Goal: Information Seeking & Learning: Understand process/instructions

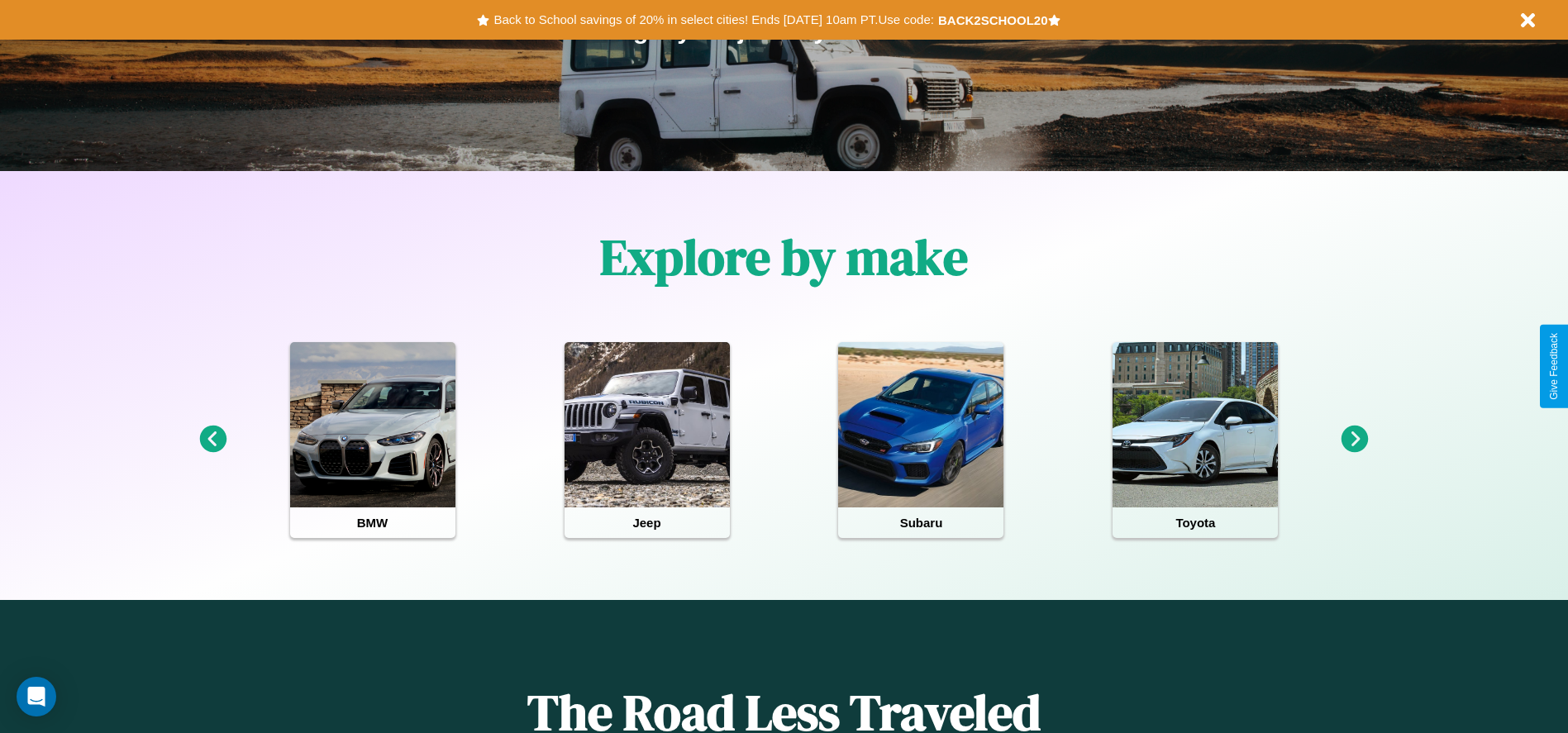
scroll to position [343, 0]
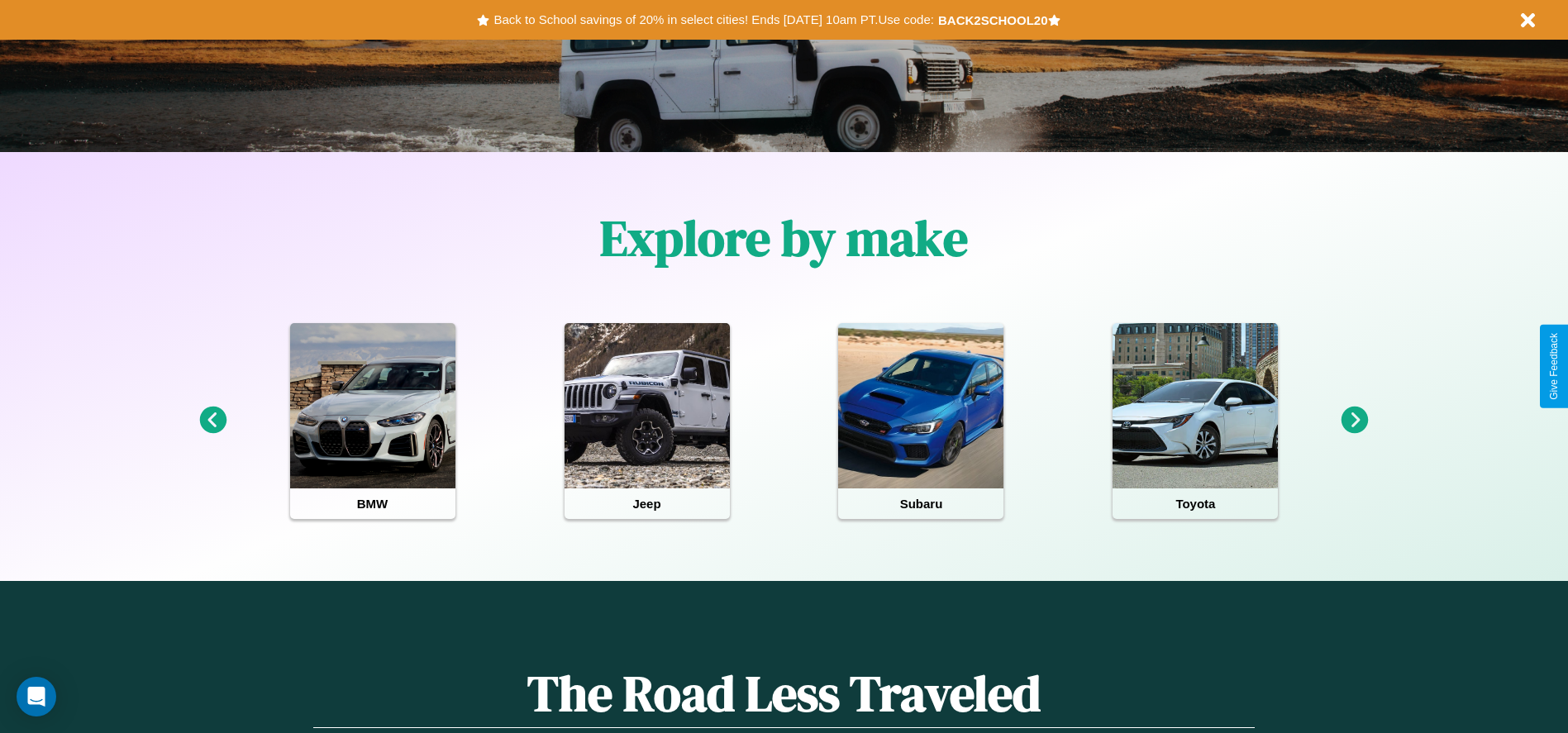
click at [1355, 420] on icon at bounding box center [1355, 420] width 27 height 27
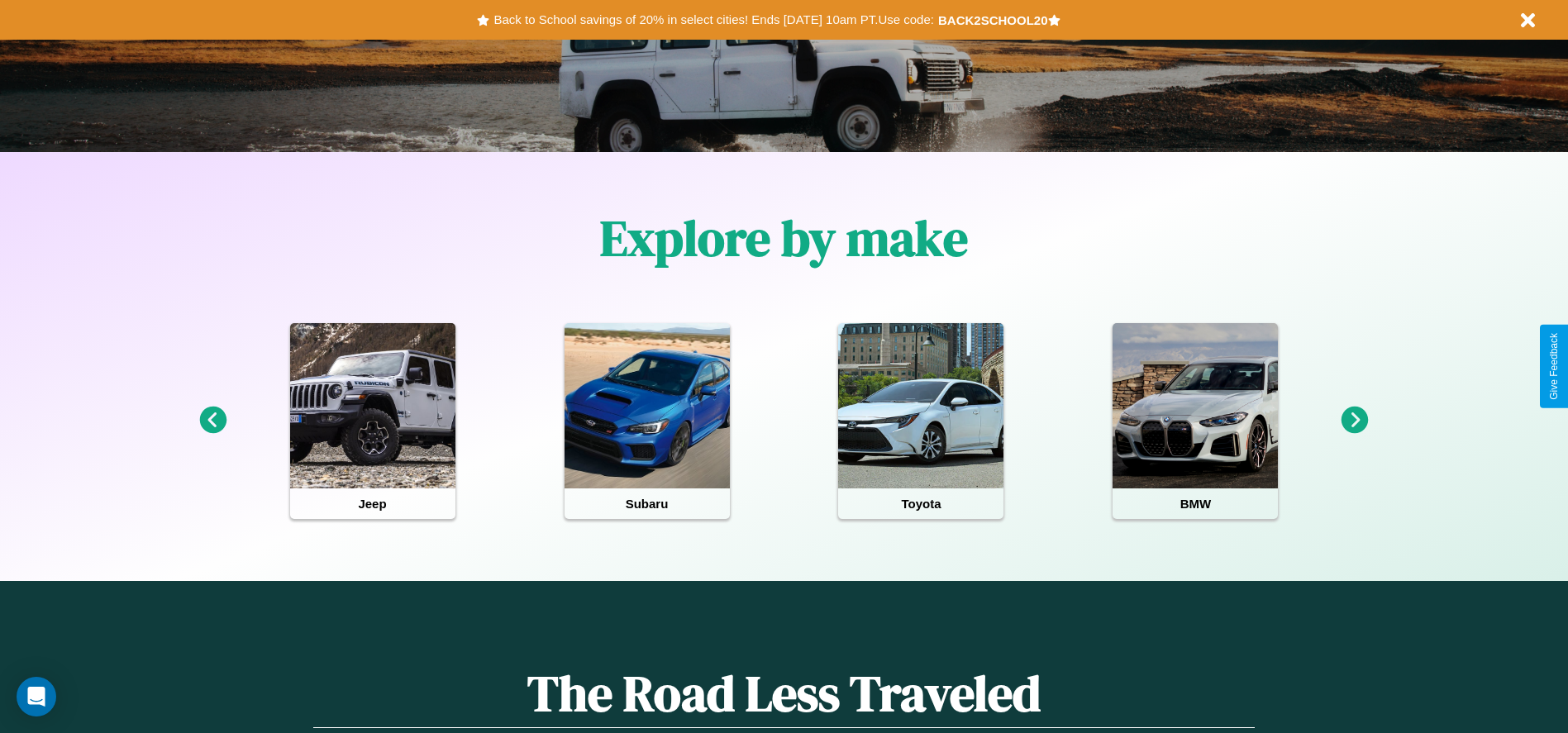
click at [1355, 420] on icon at bounding box center [1355, 420] width 27 height 27
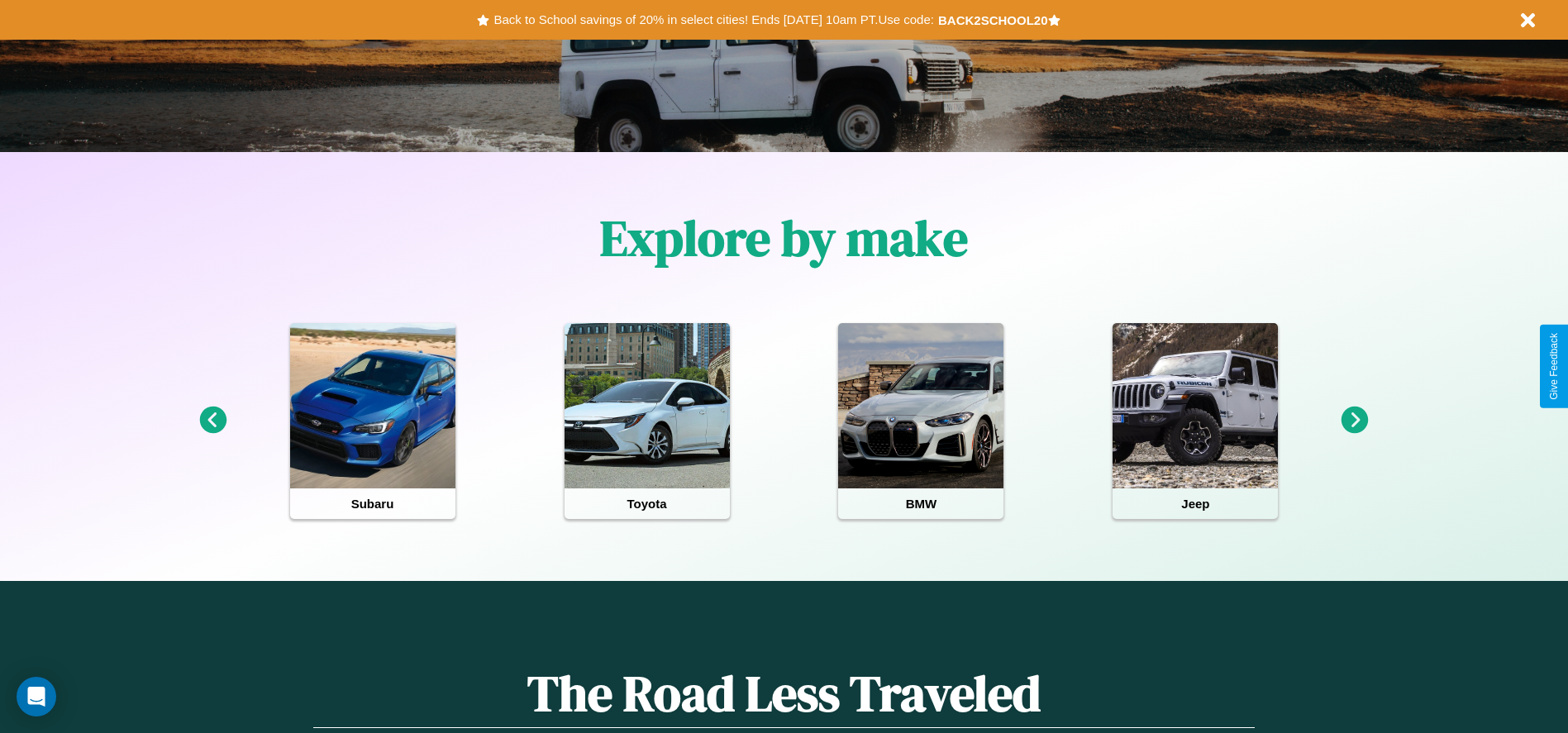
click at [213, 420] on icon at bounding box center [213, 420] width 27 height 27
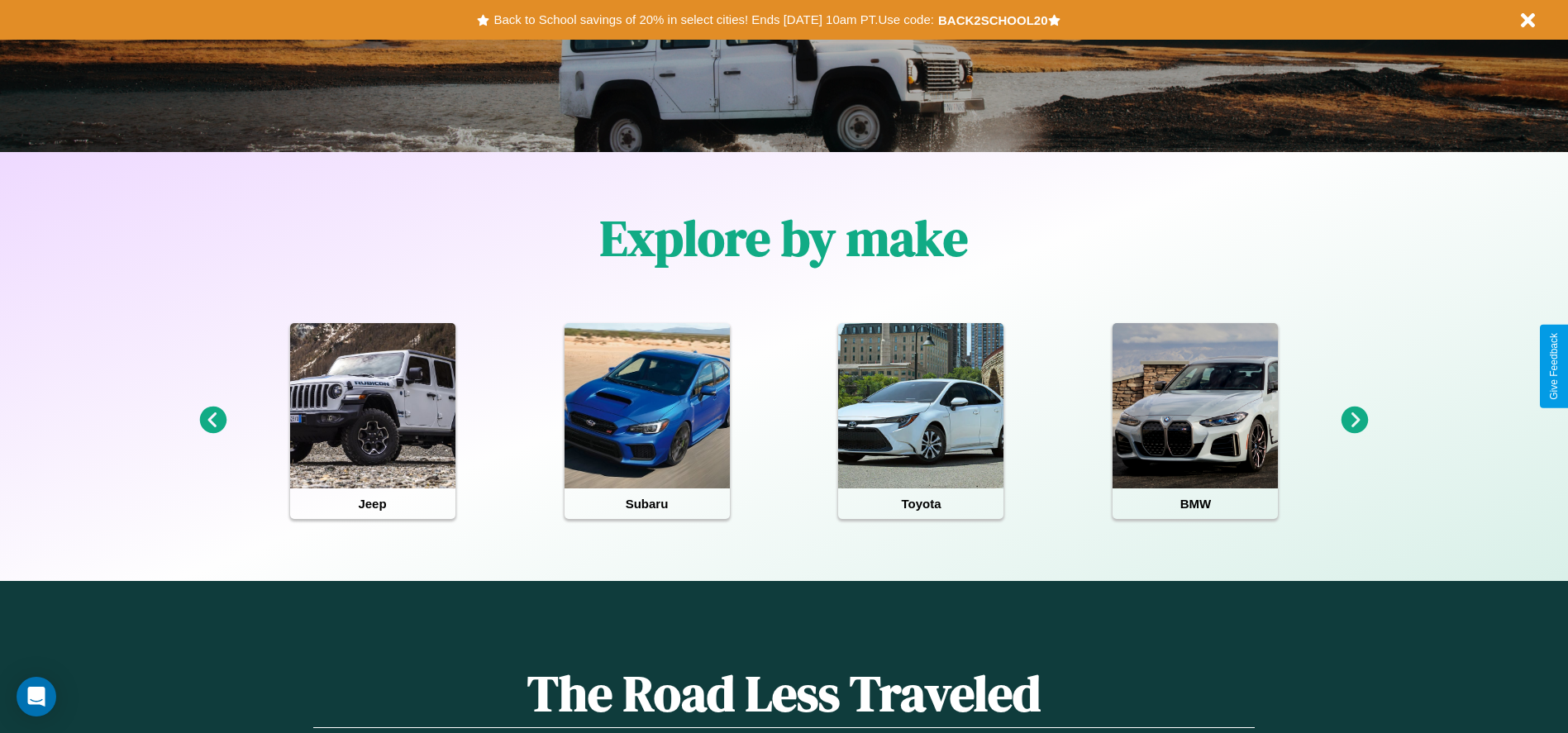
click at [213, 420] on icon at bounding box center [213, 420] width 27 height 27
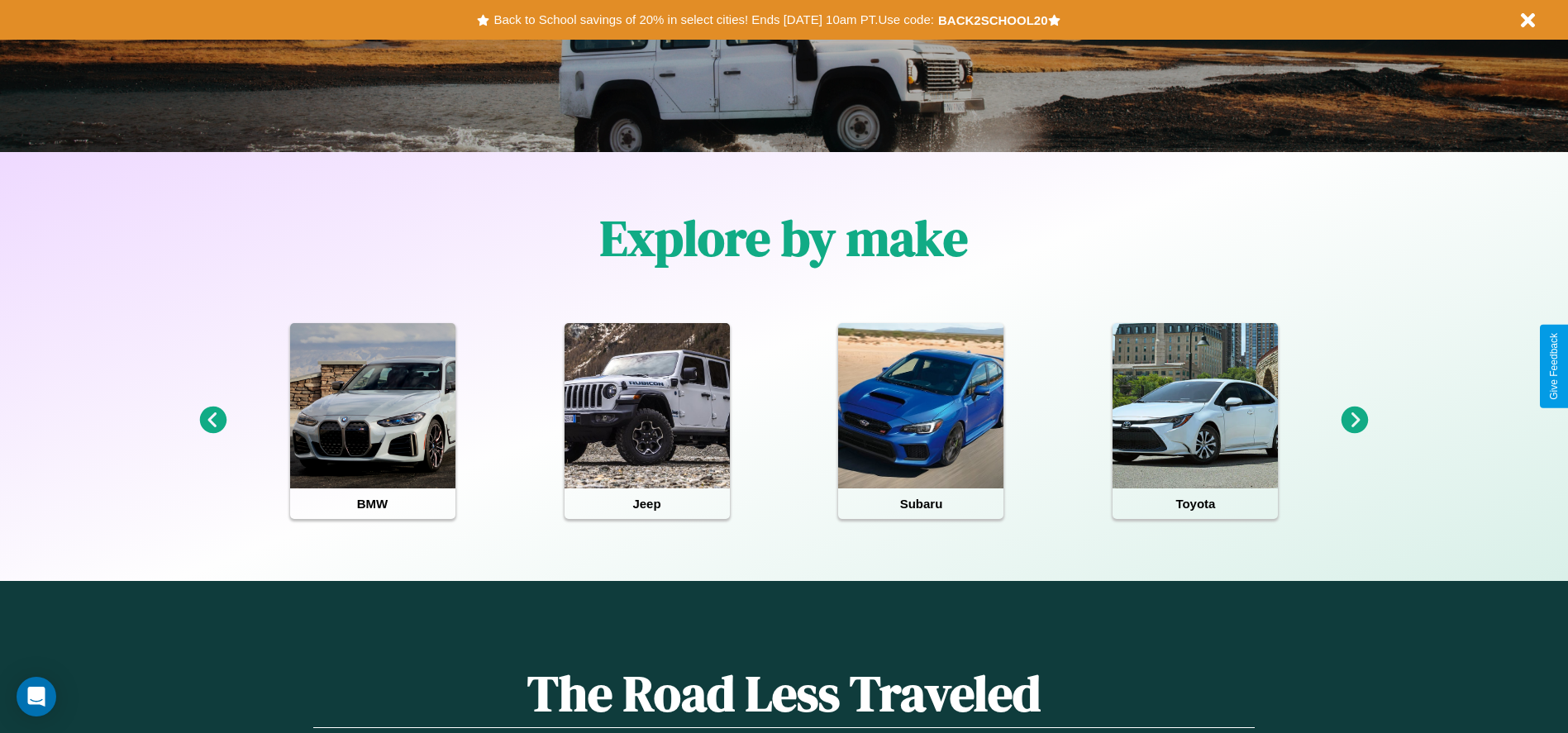
click at [213, 420] on icon at bounding box center [213, 420] width 27 height 27
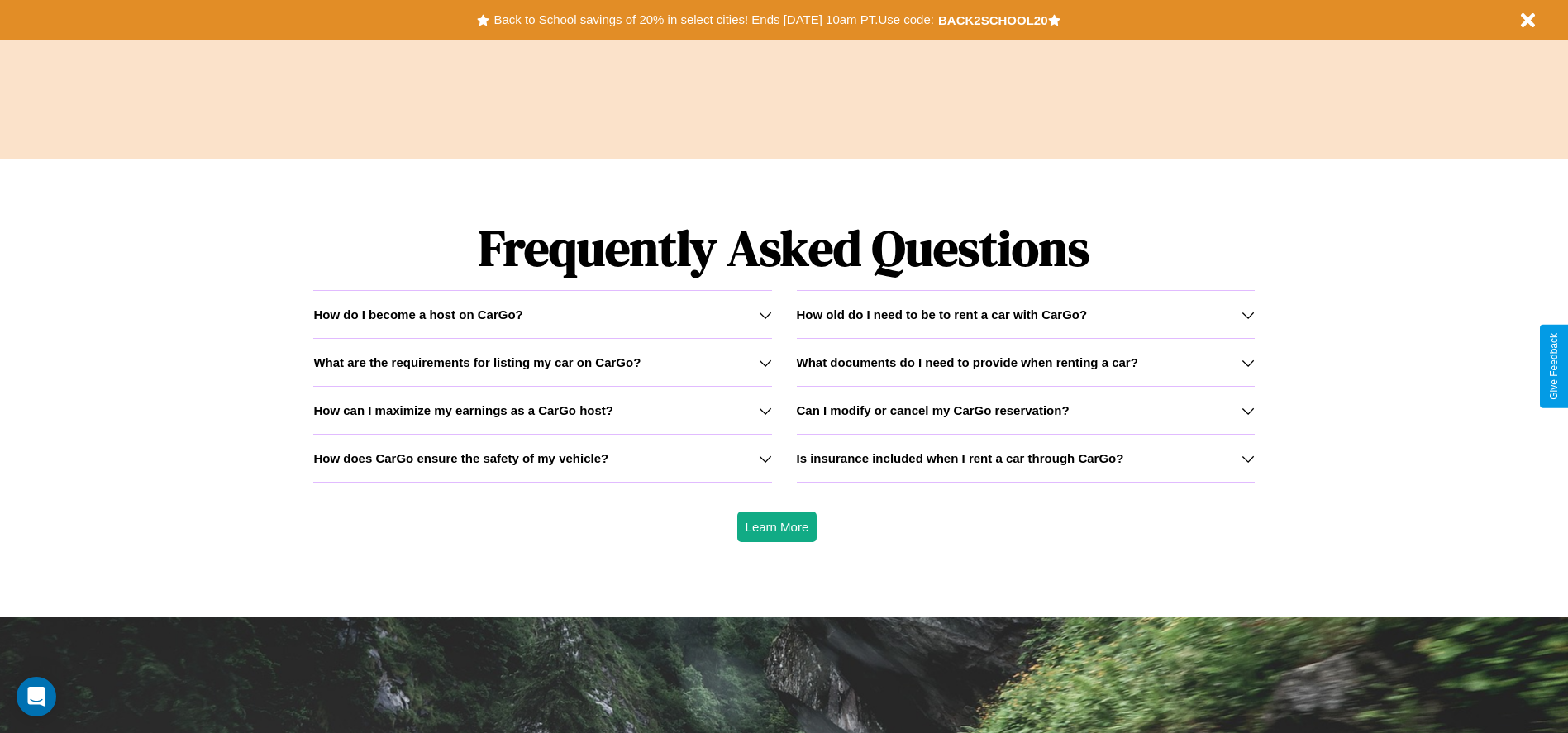
scroll to position [2370, 0]
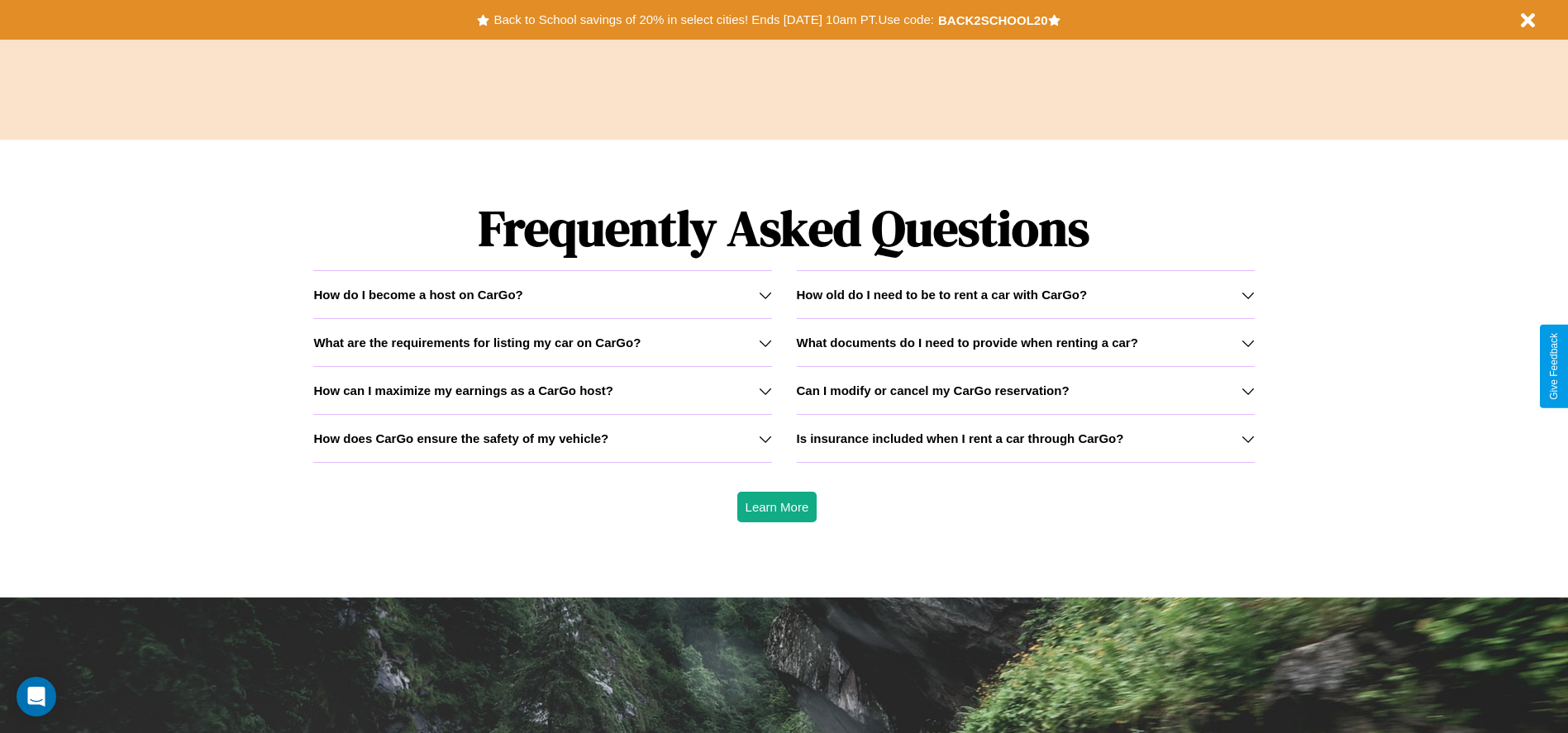
click at [765, 390] on icon at bounding box center [765, 390] width 13 height 13
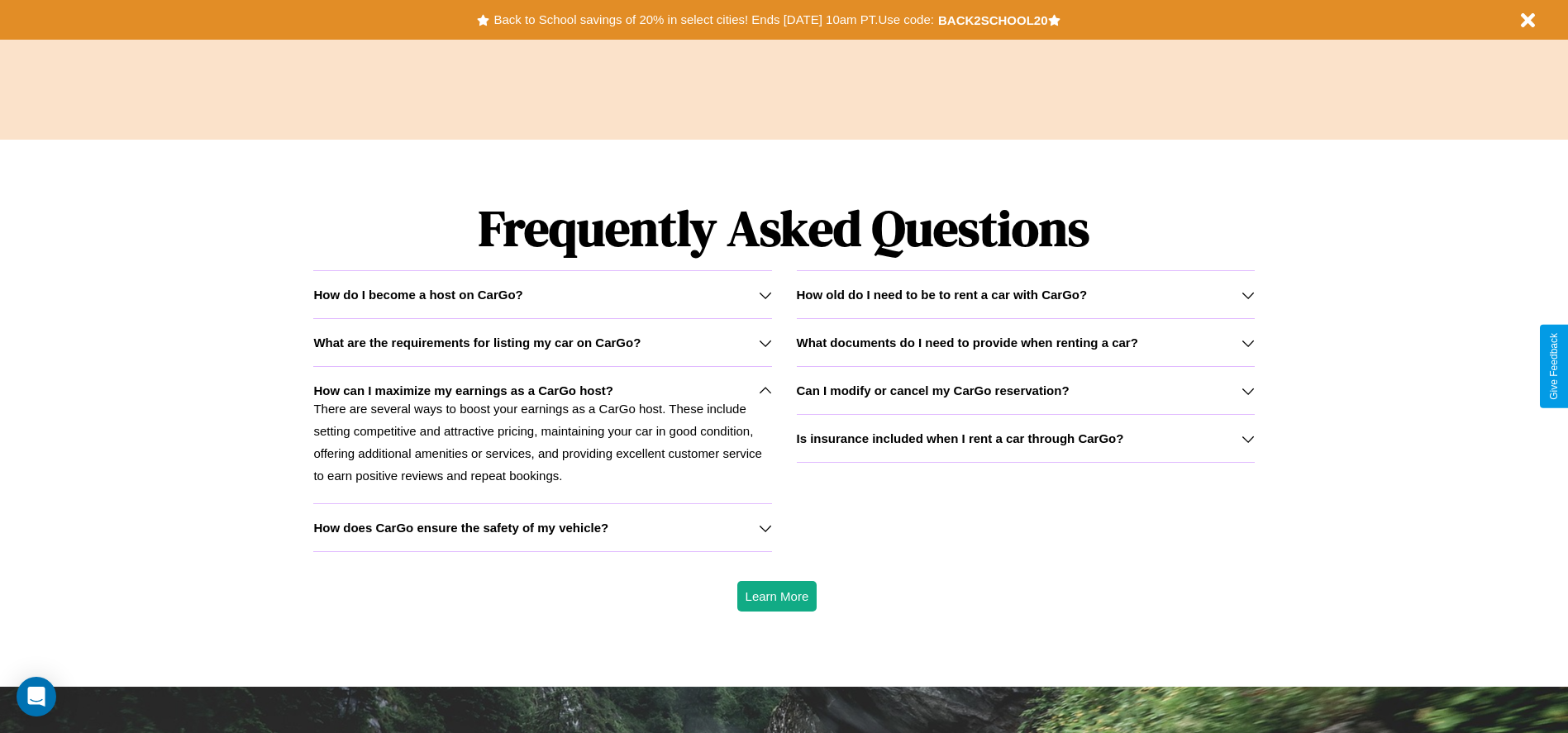
click at [1025, 294] on h3 "How old do I need to be to rent a car with CarGo?" at bounding box center [943, 294] width 291 height 14
click at [1025, 342] on h3 "What documents do I need to provide when renting a car?" at bounding box center [968, 342] width 341 height 14
click at [543, 342] on h3 "What are the requirements for listing my car on CarGo?" at bounding box center [477, 342] width 328 height 14
click at [543, 294] on div "How do I become a host on CarGo?" at bounding box center [543, 294] width 458 height 14
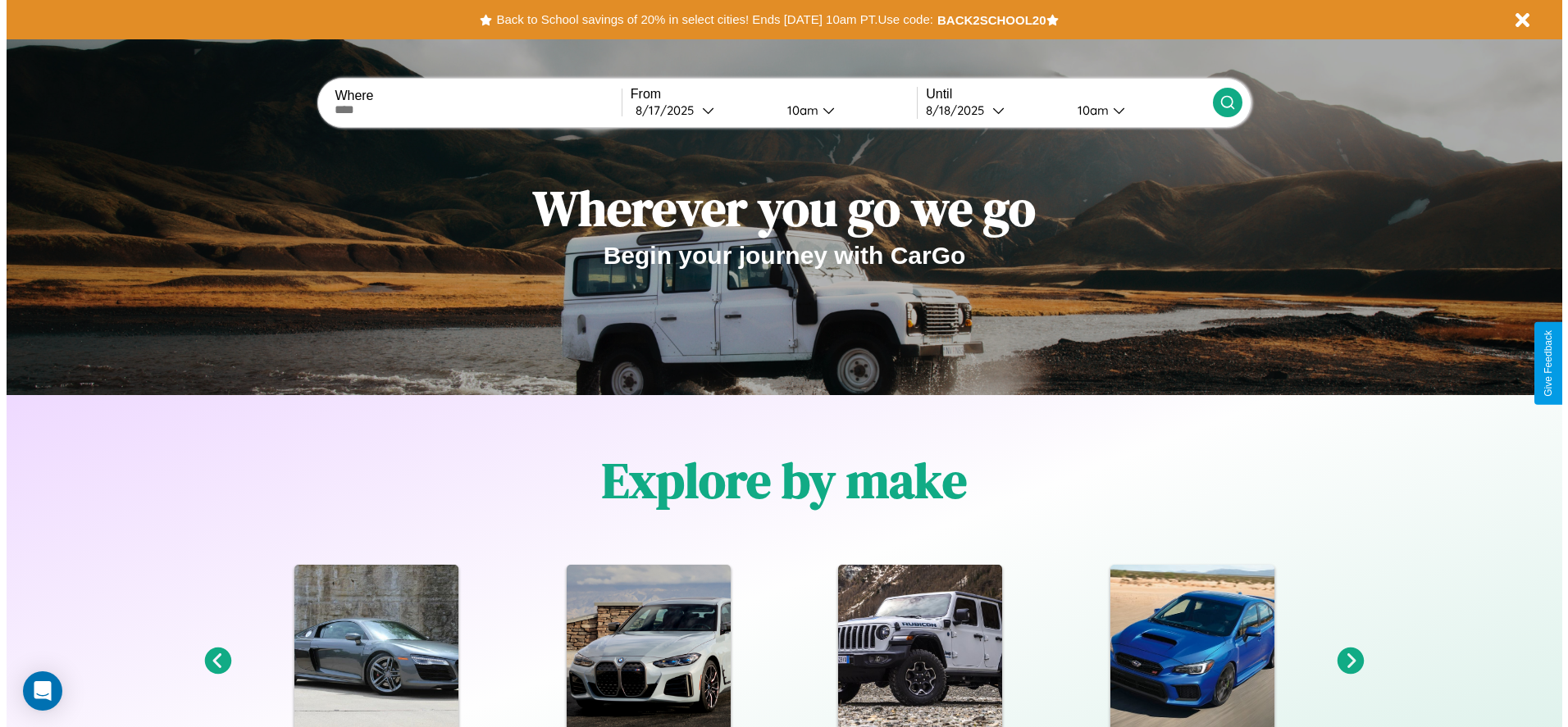
scroll to position [0, 0]
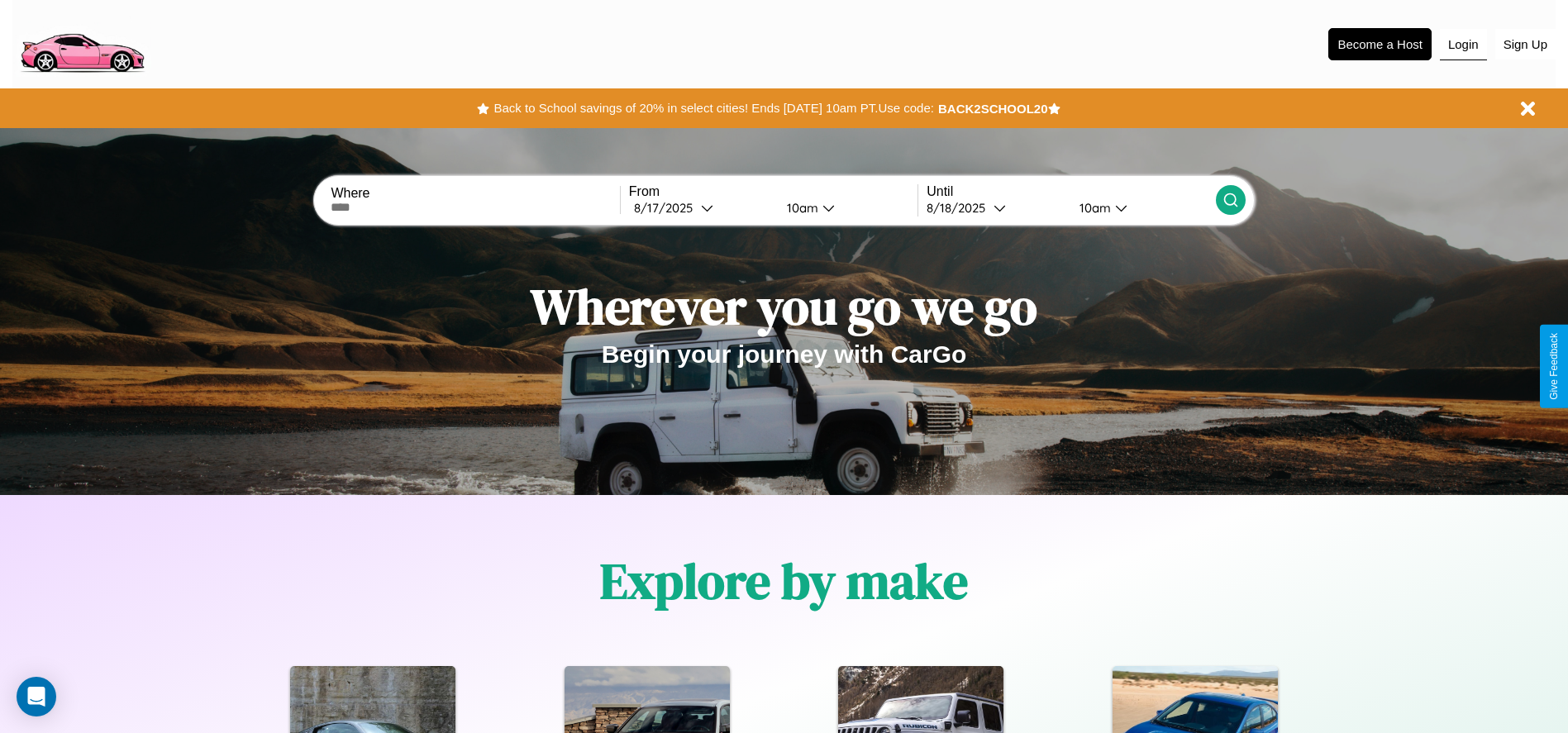
click at [1463, 44] on button "Login" at bounding box center [1463, 44] width 47 height 31
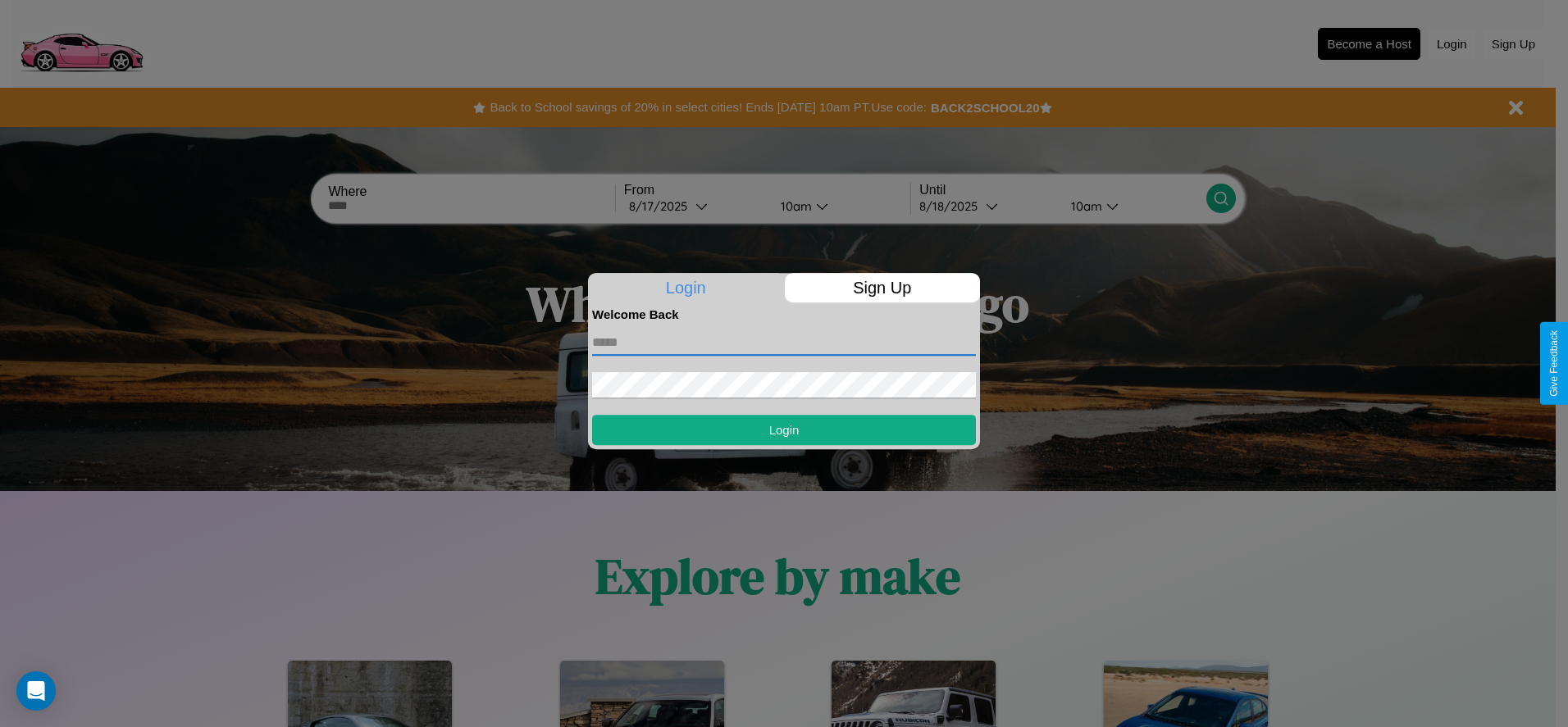
click at [784, 342] on input "text" at bounding box center [784, 343] width 384 height 26
type input "**********"
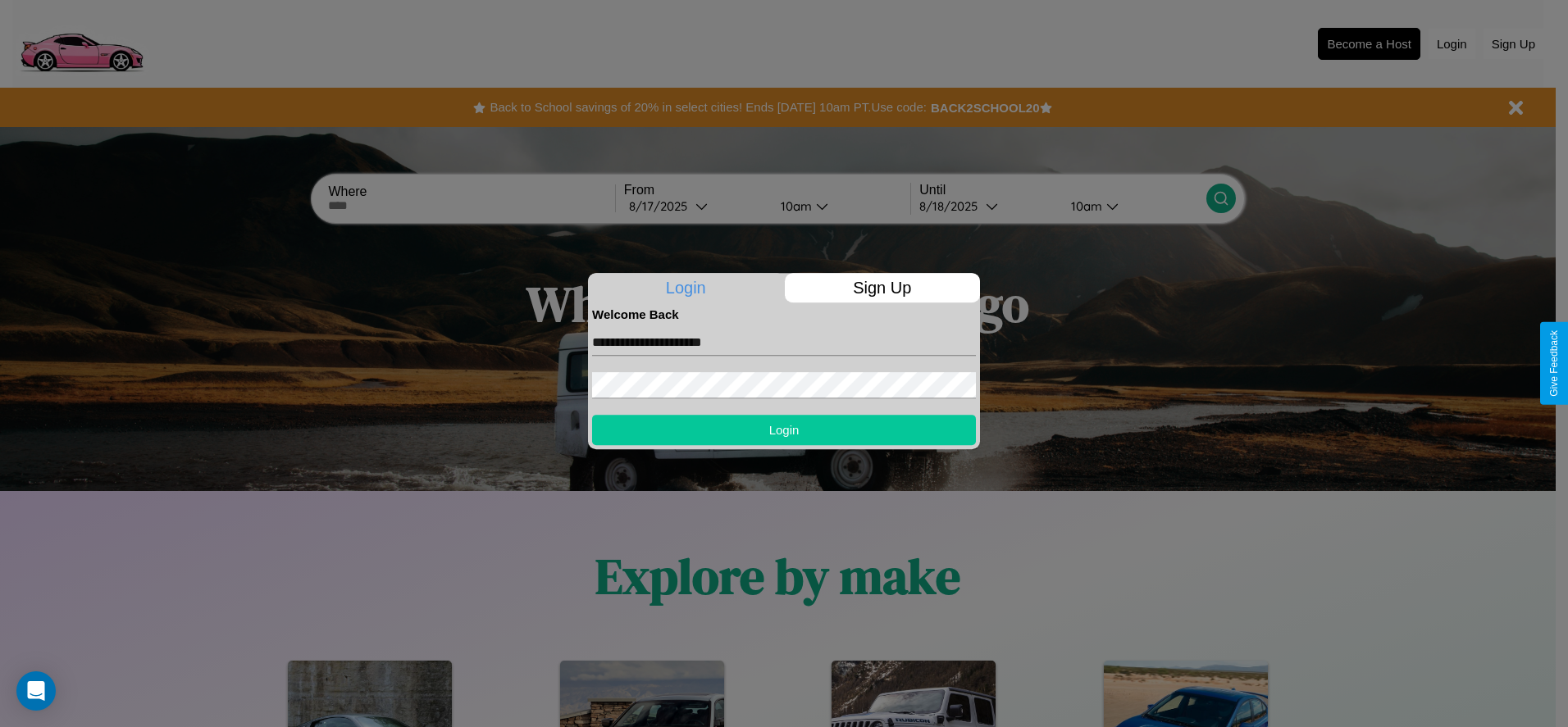
click at [784, 429] on button "Login" at bounding box center [784, 429] width 384 height 30
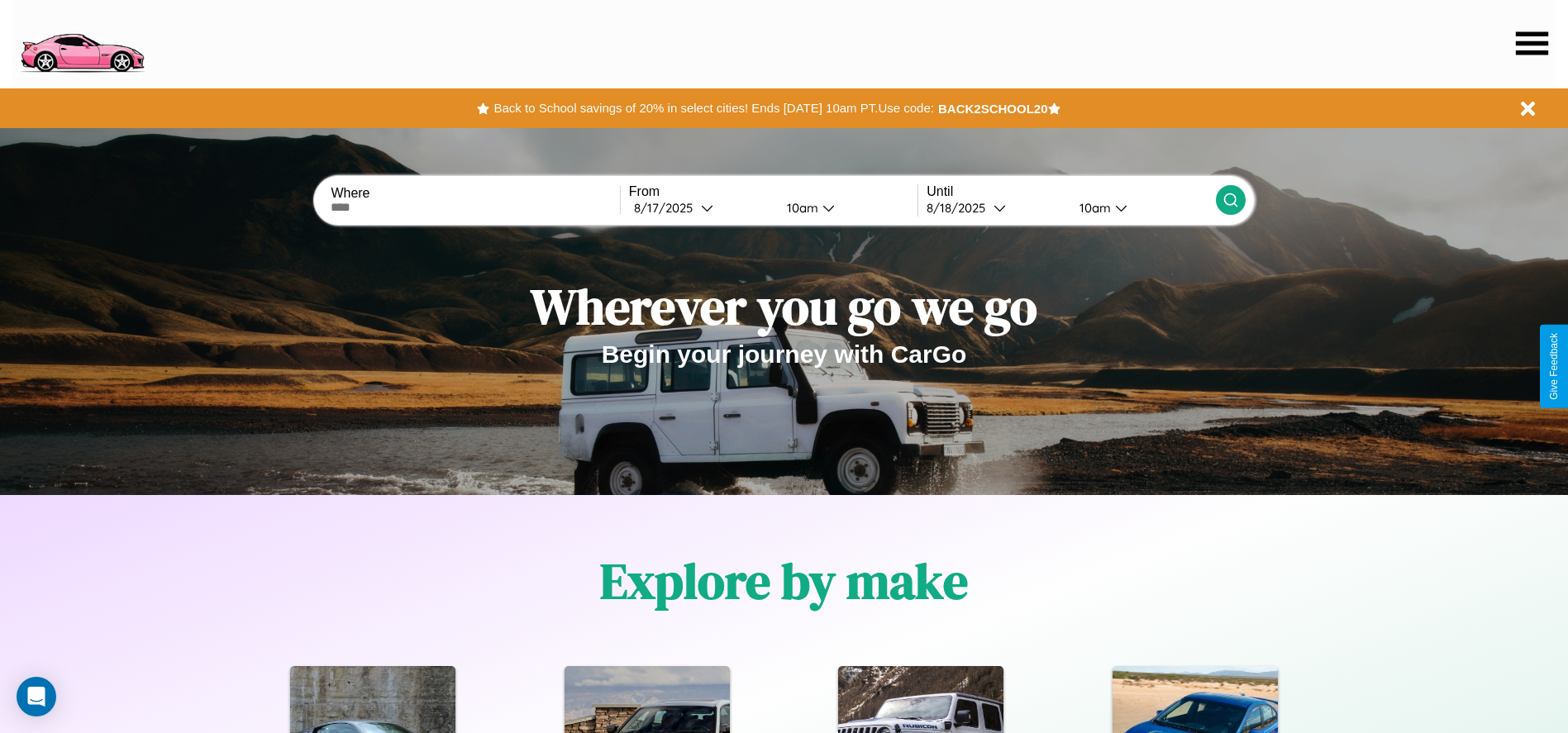
click at [1532, 43] on icon at bounding box center [1532, 43] width 32 height 24
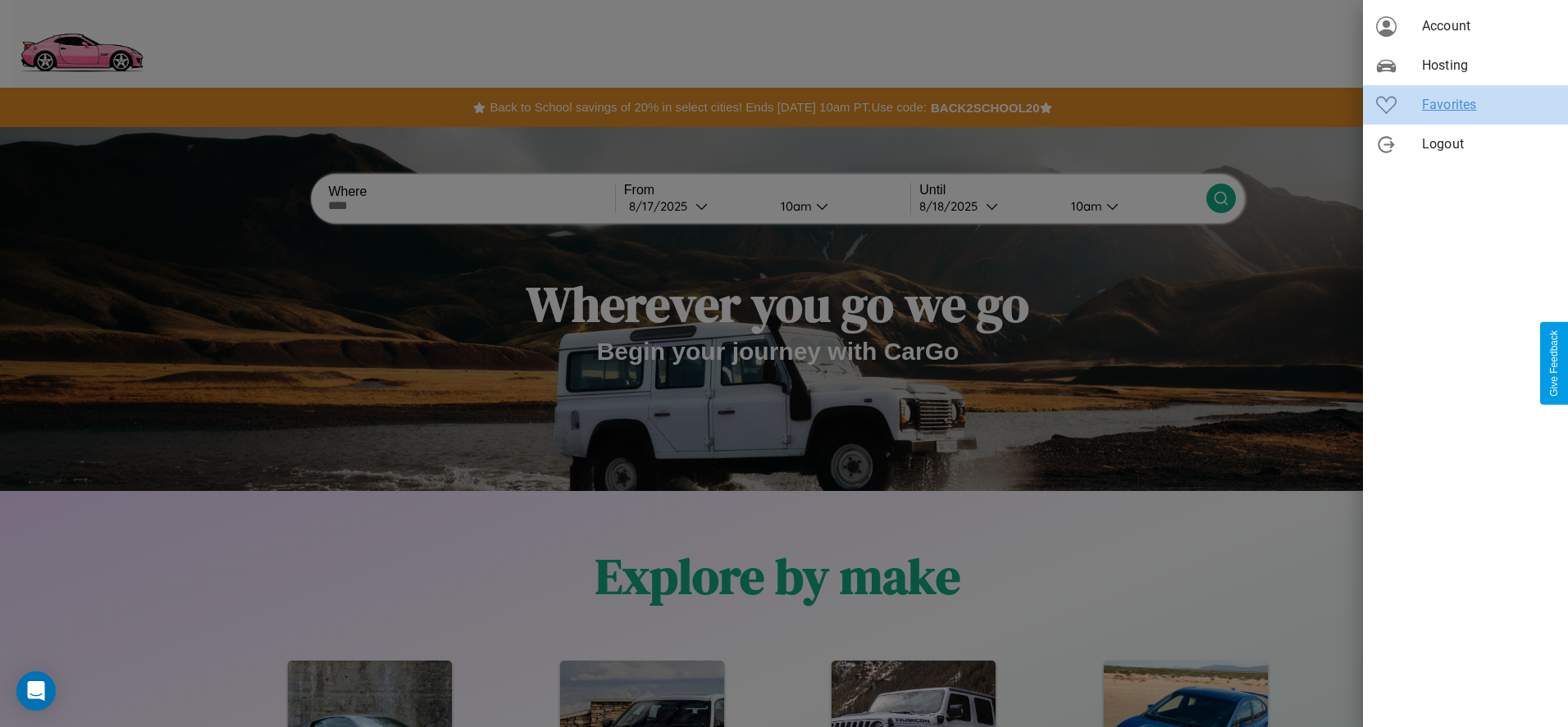
click at [1465, 104] on span "Favorites" at bounding box center [1489, 104] width 133 height 20
